Goal: Browse casually

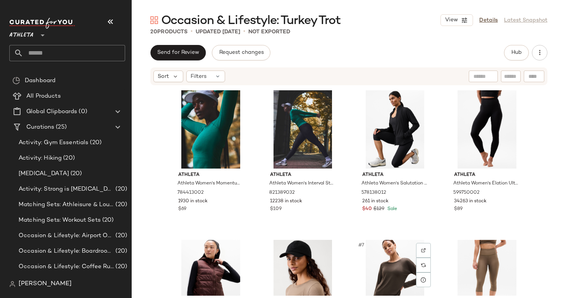
scroll to position [75, 0]
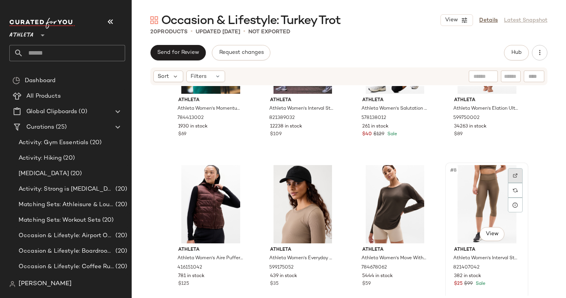
click at [517, 180] on div at bounding box center [515, 175] width 15 height 15
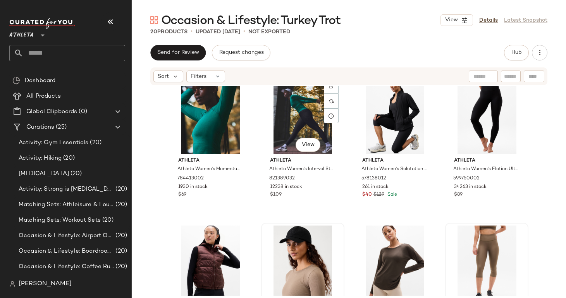
scroll to position [18, 0]
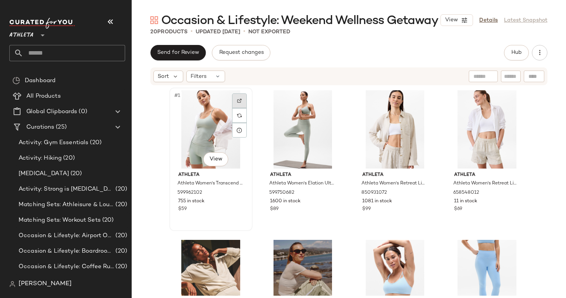
click at [232, 101] on div at bounding box center [239, 100] width 15 height 15
click at [324, 99] on div at bounding box center [331, 100] width 15 height 15
click at [418, 103] on div at bounding box center [423, 100] width 15 height 15
click at [515, 101] on div at bounding box center [515, 100] width 15 height 15
click at [237, 250] on img at bounding box center [239, 250] width 5 height 5
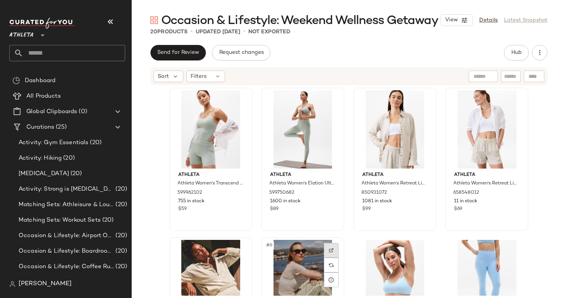
click at [331, 247] on div at bounding box center [331, 250] width 15 height 15
click at [421, 249] on img at bounding box center [423, 250] width 5 height 5
